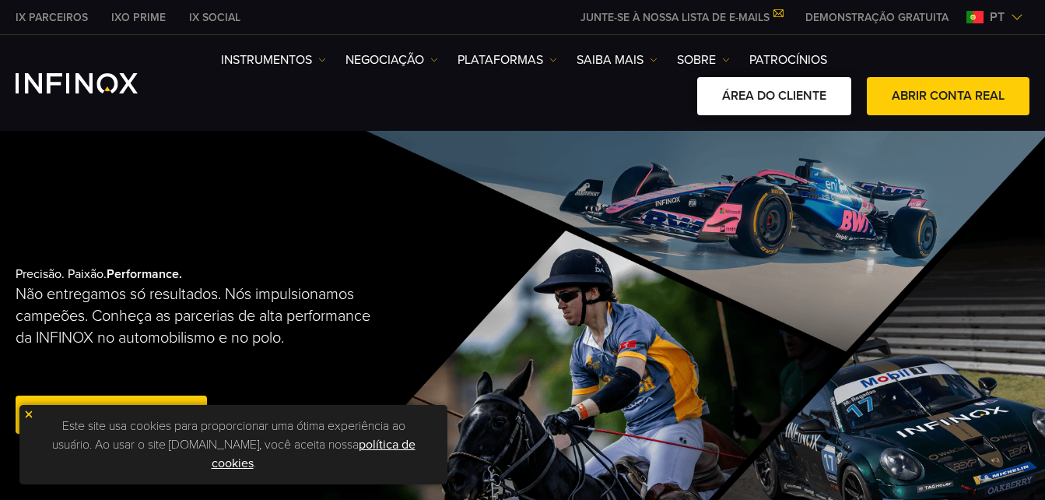
click at [801, 102] on link "ÁREA DO CLIENTE" at bounding box center [774, 96] width 154 height 38
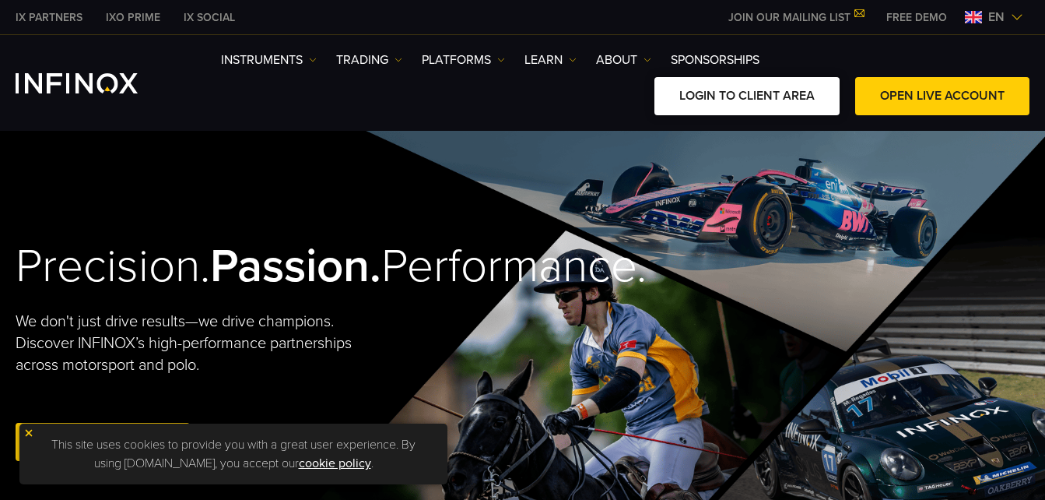
click at [781, 99] on link "LOGIN TO CLIENT AREA" at bounding box center [747, 96] width 185 height 38
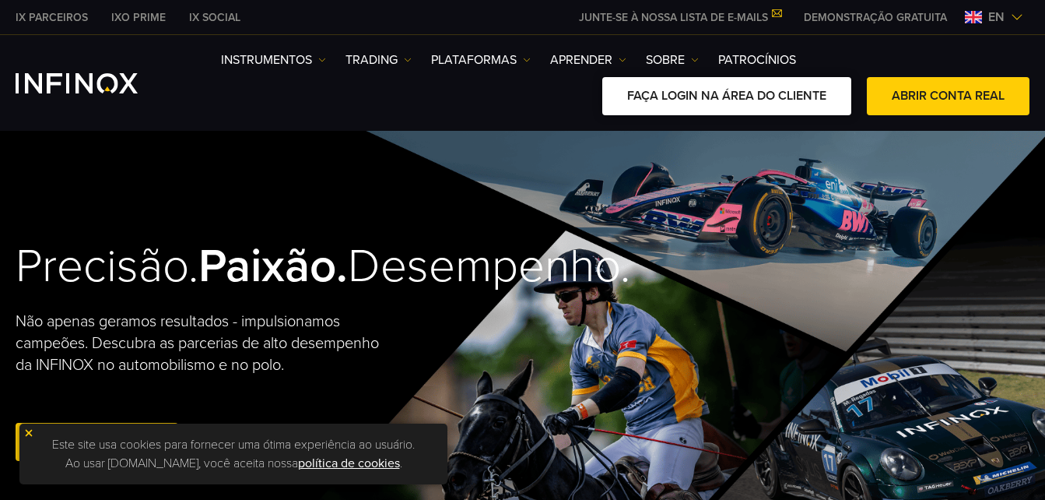
click at [757, 97] on link "FAÇA LOGIN NA ÁREA DO CLIENTE" at bounding box center [726, 96] width 249 height 38
